Goal: Find specific page/section: Find specific page/section

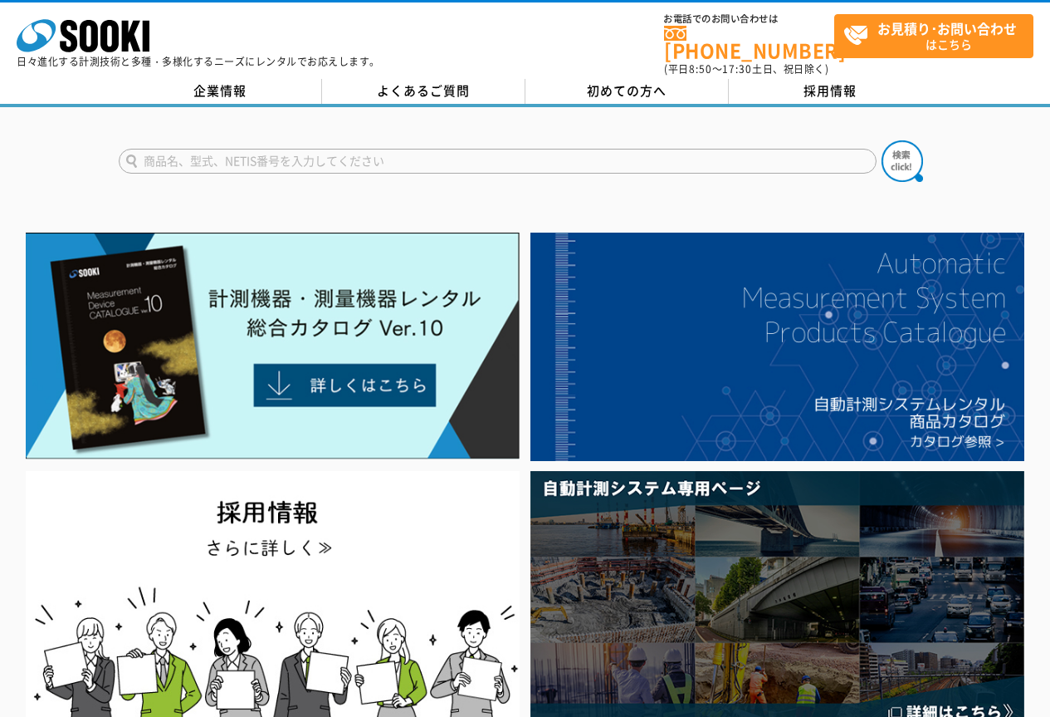
click at [339, 149] on input "text" at bounding box center [498, 161] width 758 height 25
paste input "5モデルスキャンログ"
type input "5モデルスキャンログ"
click at [882, 140] on button at bounding box center [903, 161] width 42 height 42
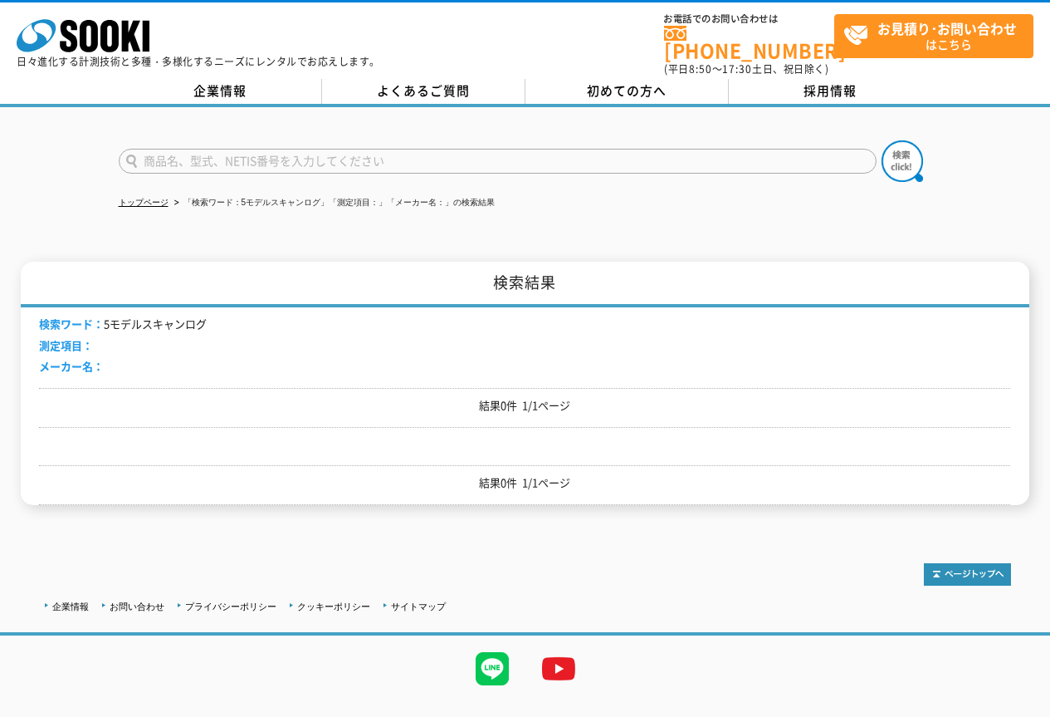
click at [329, 150] on input "text" at bounding box center [498, 161] width 758 height 25
type input "プロフォ"
click at [892, 151] on img at bounding box center [903, 161] width 42 height 42
